Goal: Find specific page/section: Find specific page/section

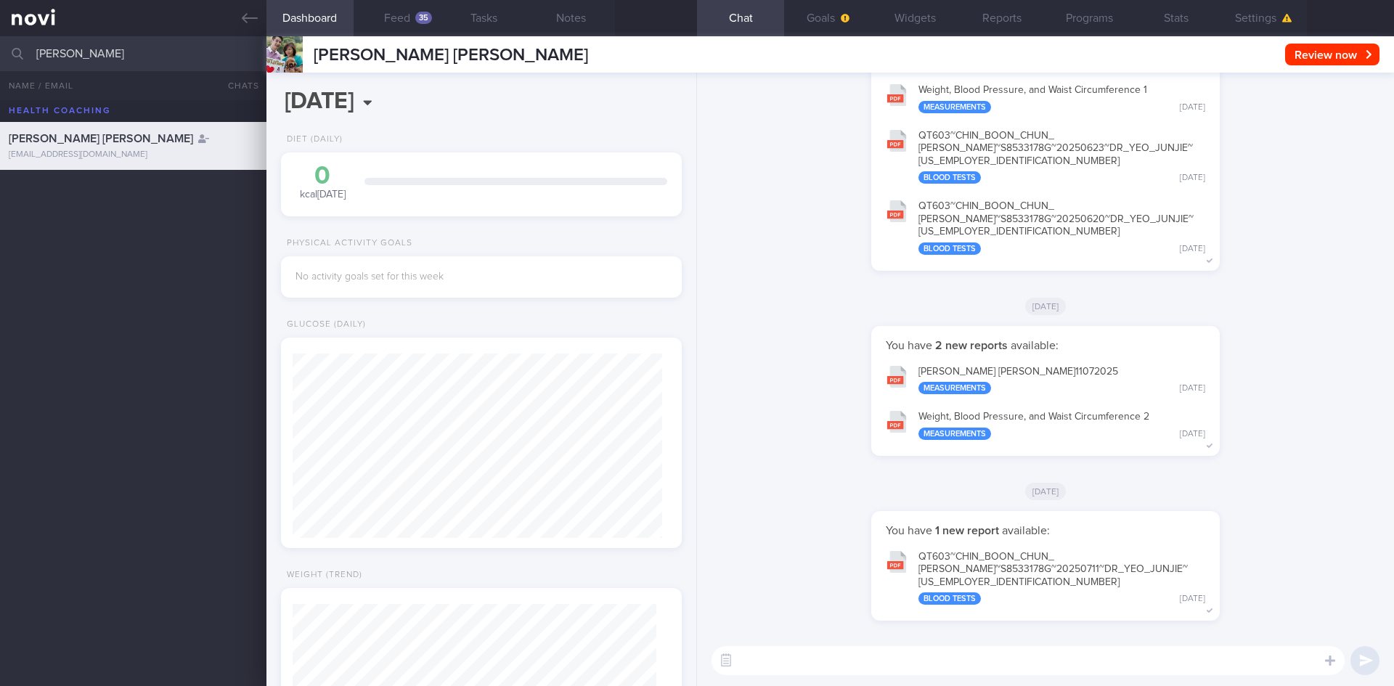
scroll to position [181, 364]
drag, startPoint x: 0, startPoint y: 0, endPoint x: 0, endPoint y: 54, distance: 54.4
click at [0, 54] on input "[PERSON_NAME]" at bounding box center [697, 53] width 1394 height 35
type input "pavitra"
click at [134, 200] on div "[EMAIL_ADDRESS][DOMAIN_NAME]" at bounding box center [133, 202] width 249 height 11
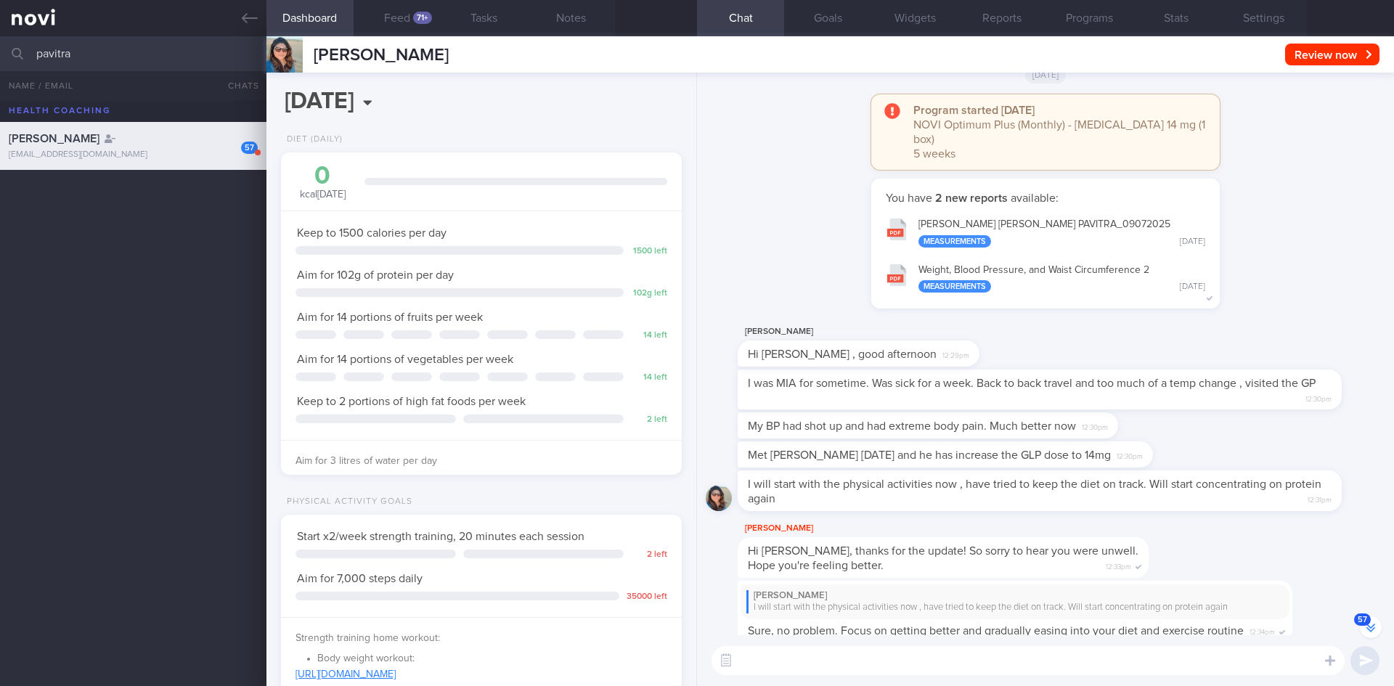
scroll to position [-139, 0]
click at [386, 21] on button "Feed 71+" at bounding box center [396, 18] width 87 height 36
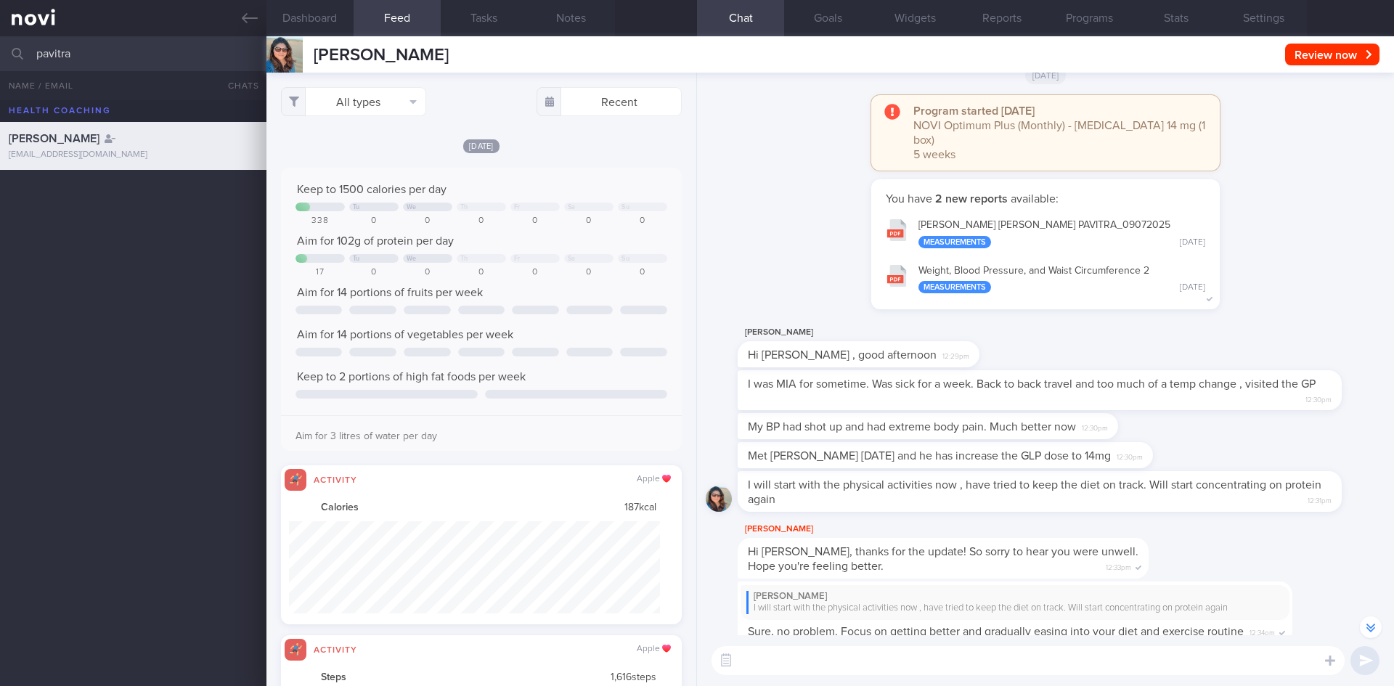
drag, startPoint x: 84, startPoint y: 53, endPoint x: 22, endPoint y: 54, distance: 62.4
click at [22, 54] on div "pavitra All active patients Assigned patients All active patients Archived pati…" at bounding box center [697, 53] width 1394 height 35
click at [135, 57] on input "[PERSON_NAME]" at bounding box center [697, 53] width 1394 height 35
type input "[PERSON_NAME]"
